Goal: Find specific page/section: Find specific page/section

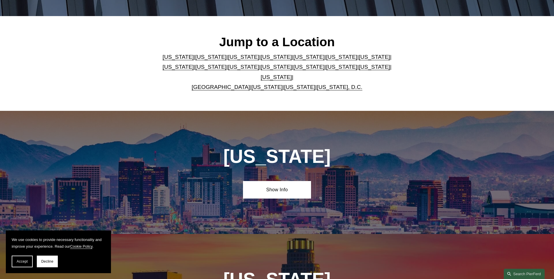
scroll to position [88, 0]
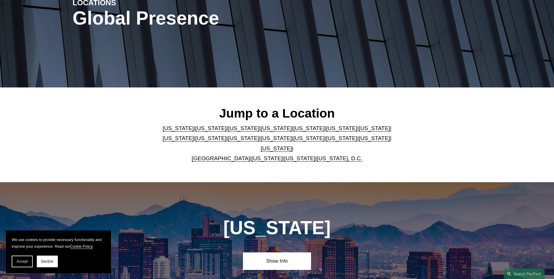
click at [292, 145] on link "[US_STATE]" at bounding box center [276, 148] width 31 height 6
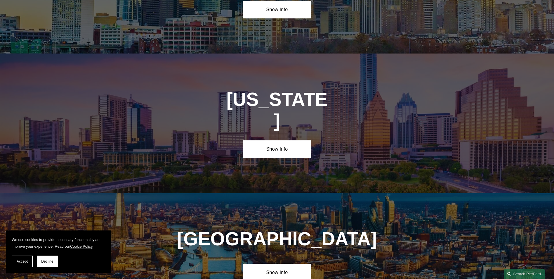
scroll to position [1990, 0]
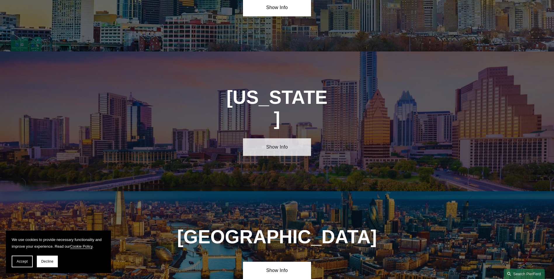
click at [266, 138] on link "Show Info" at bounding box center [277, 147] width 68 height 18
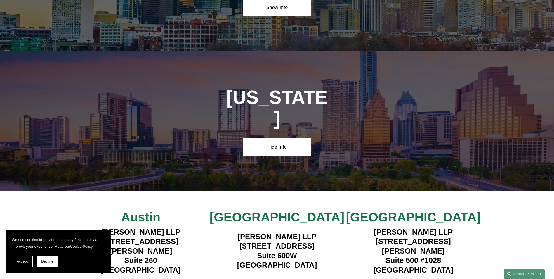
click at [275, 278] on strong "View Lawyers" at bounding box center [274, 283] width 37 height 6
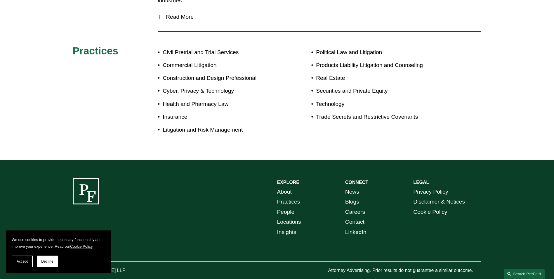
scroll to position [346, 0]
